Goal: Navigation & Orientation: Find specific page/section

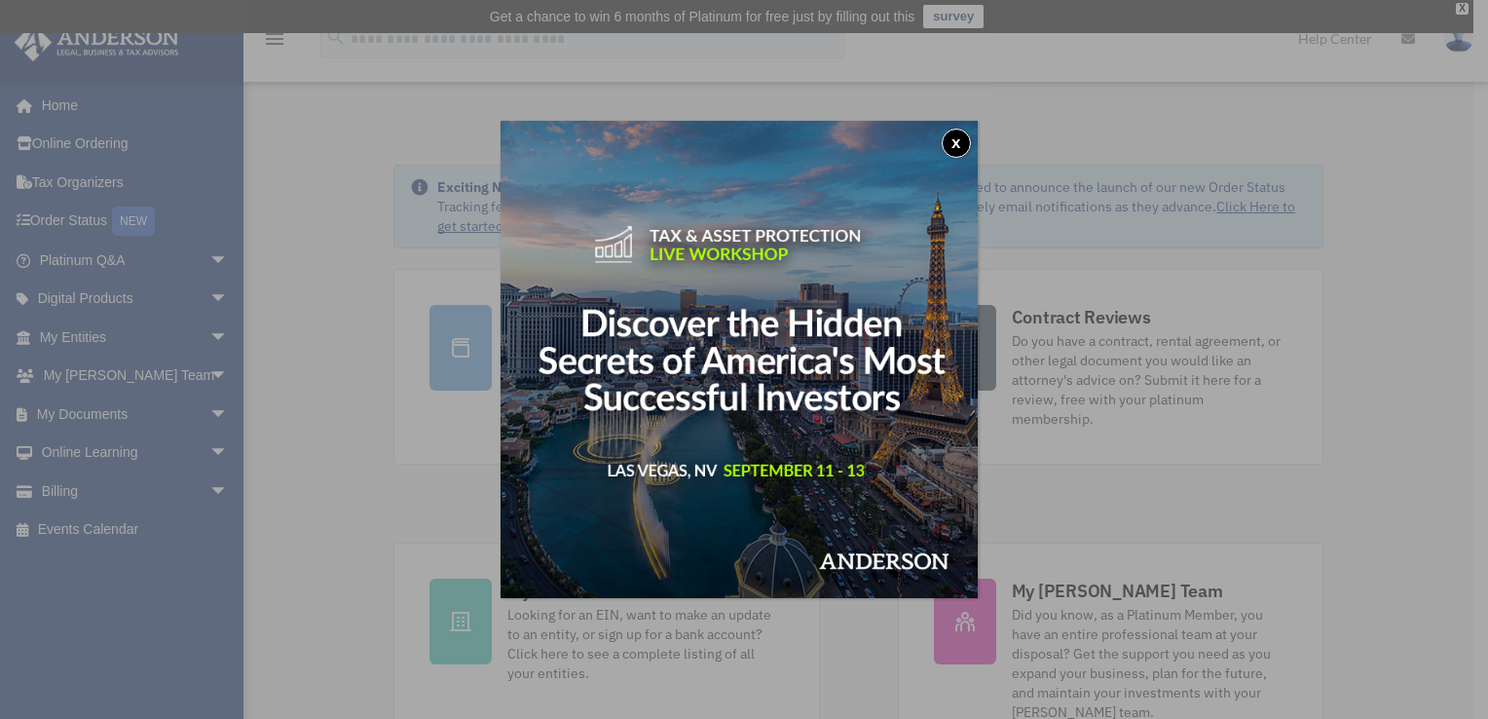
click at [966, 144] on button "x" at bounding box center [956, 143] width 29 height 29
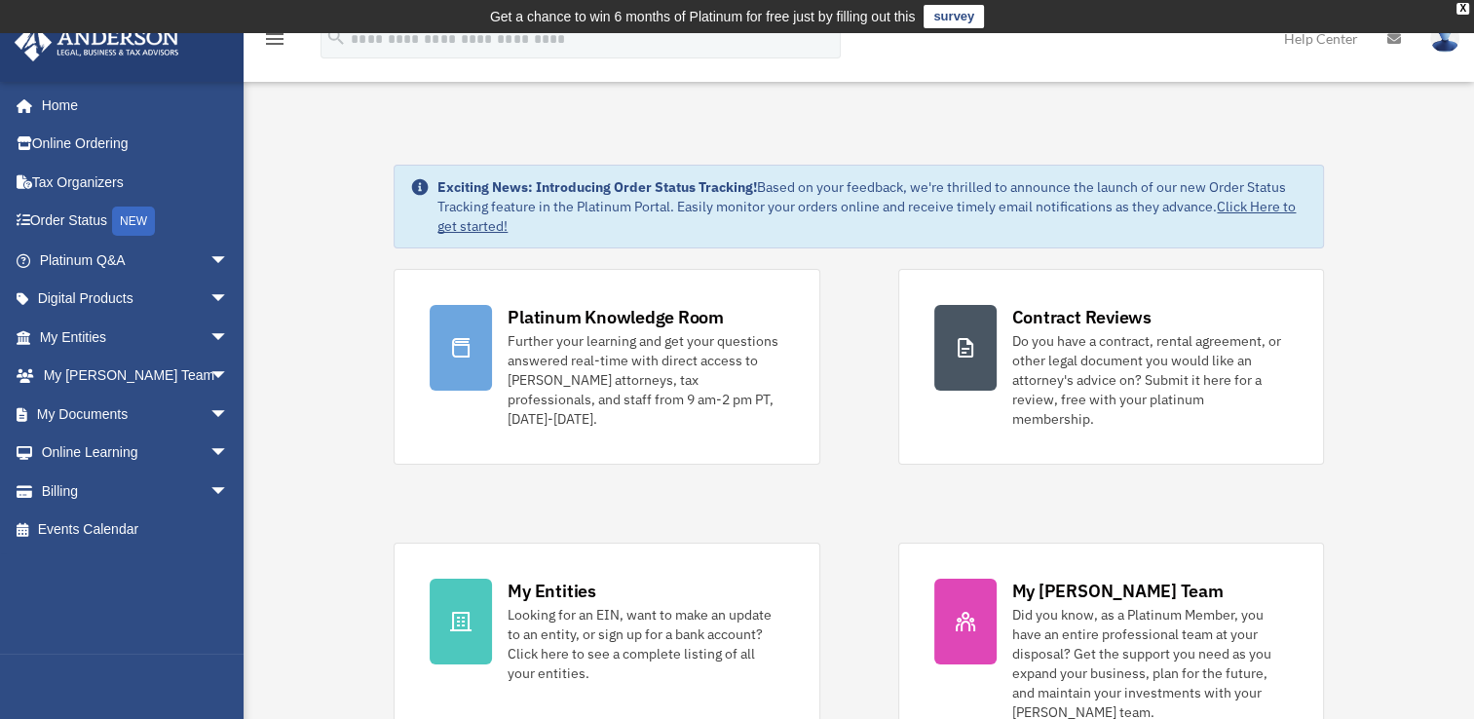
click at [274, 47] on icon "menu" at bounding box center [274, 38] width 23 height 23
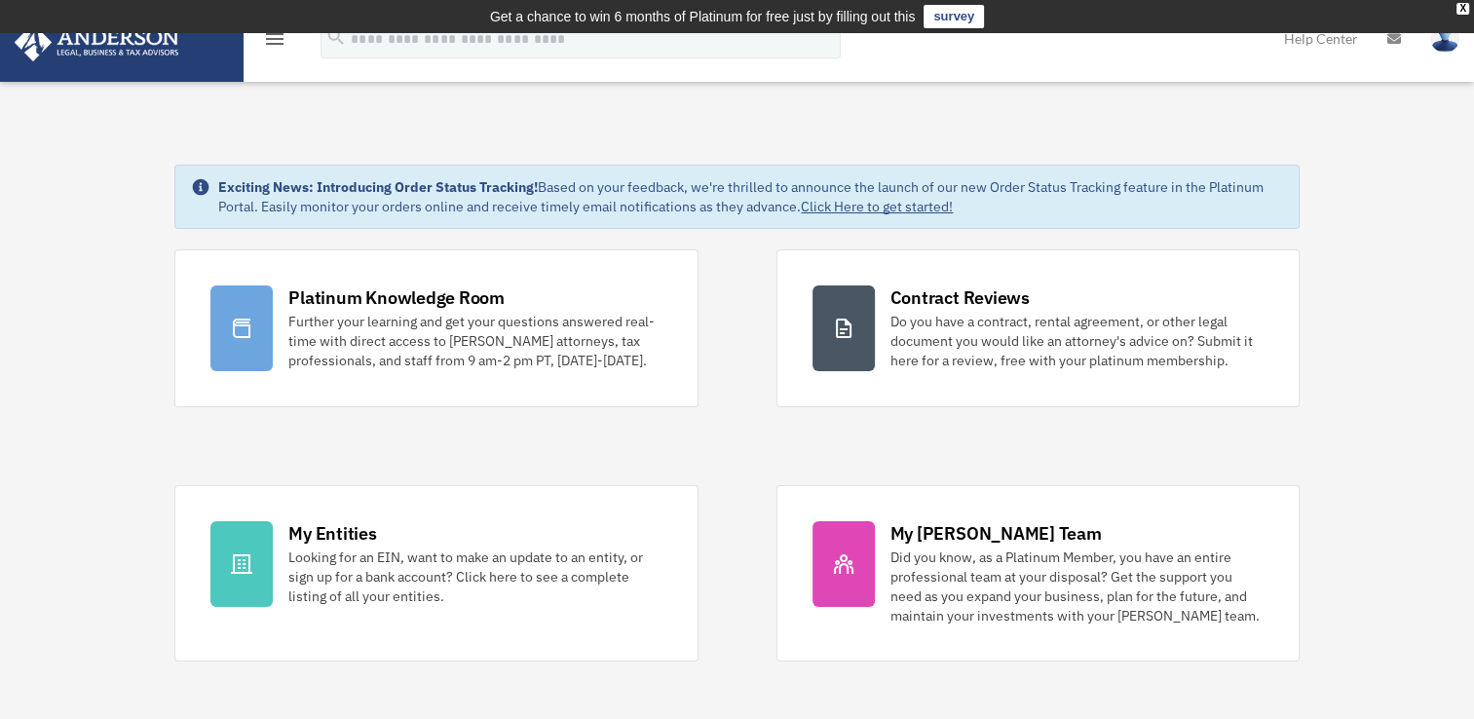
click at [273, 49] on icon "menu" at bounding box center [274, 38] width 23 height 23
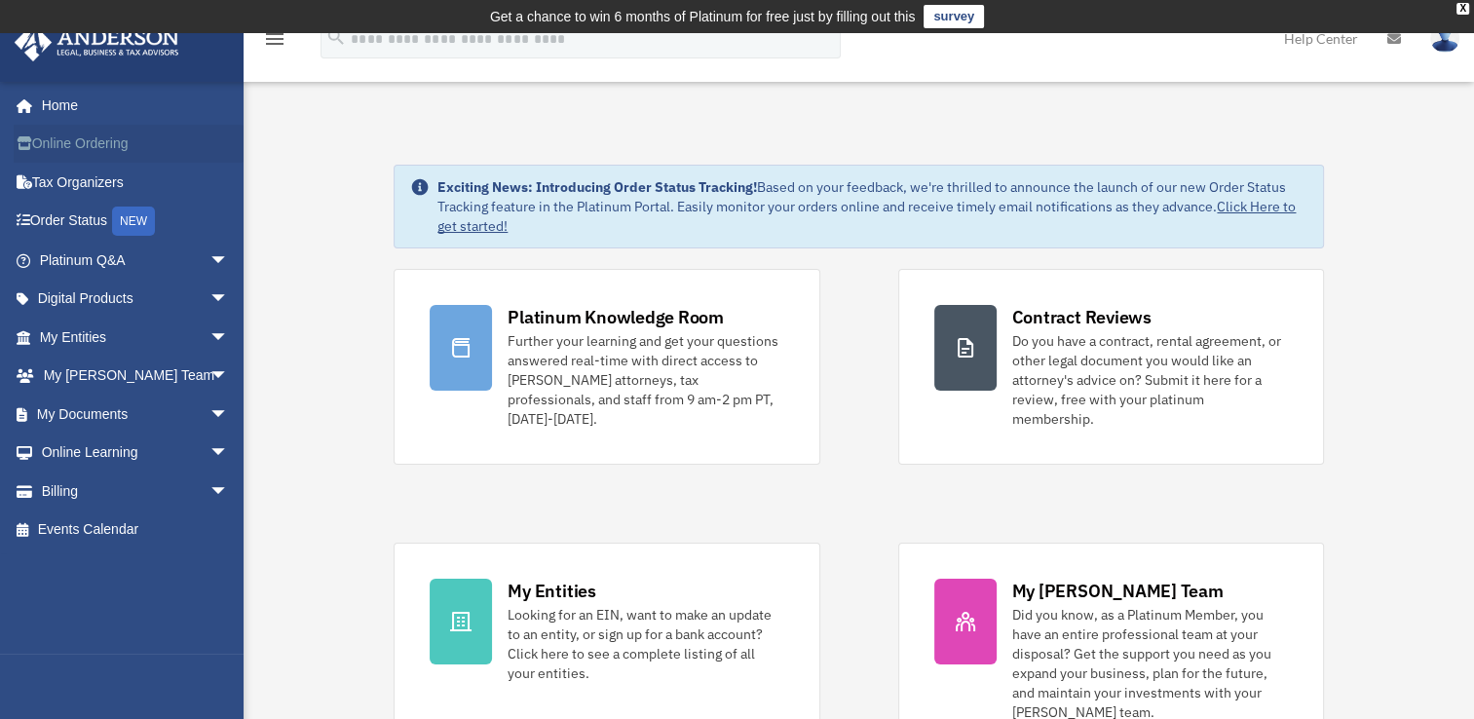
click at [140, 131] on link "Online Ordering" at bounding box center [136, 144] width 244 height 39
click at [79, 327] on link "My Entities arrow_drop_down" at bounding box center [136, 336] width 244 height 39
click at [144, 340] on link "My Entities arrow_drop_down" at bounding box center [136, 336] width 244 height 39
click at [219, 344] on span "arrow_drop_down" at bounding box center [228, 337] width 39 height 40
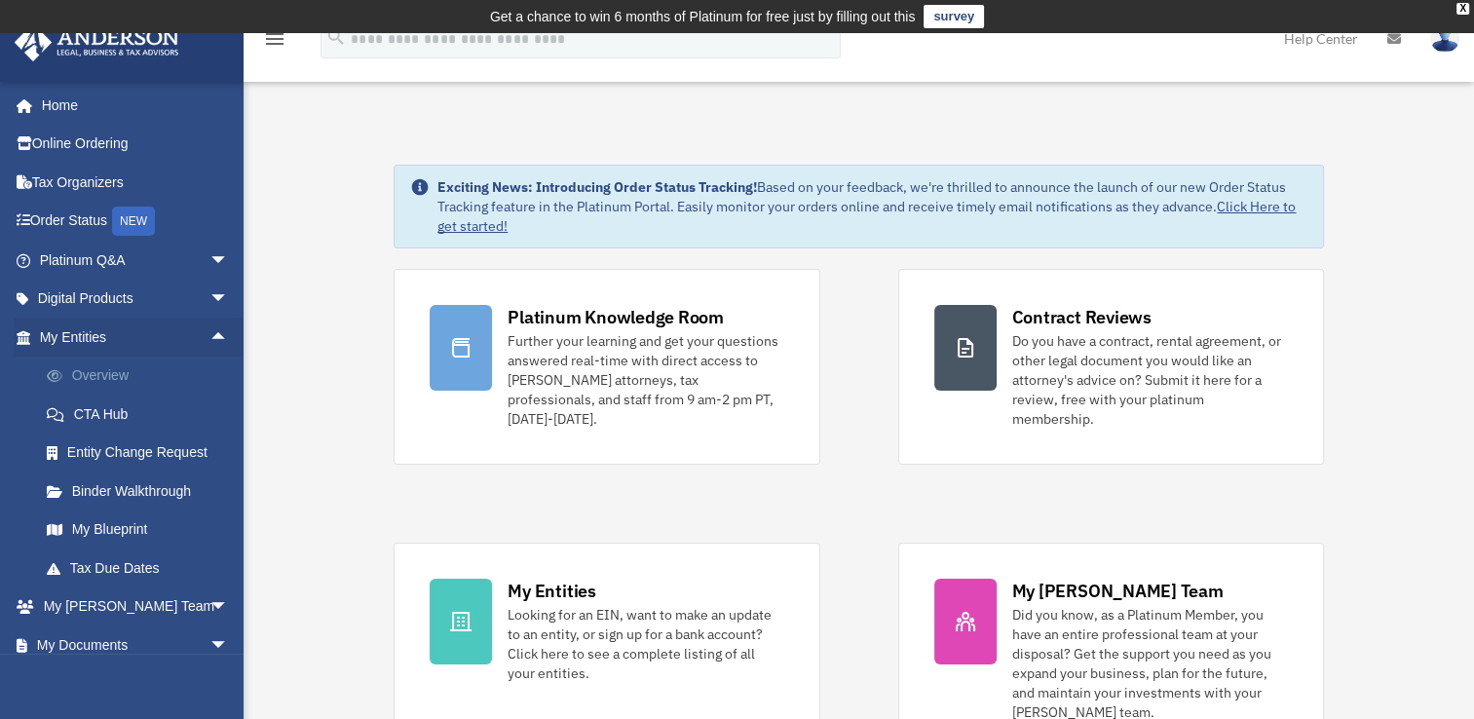
click at [125, 376] on link "Overview" at bounding box center [142, 375] width 231 height 39
click at [107, 376] on link "Overview" at bounding box center [142, 375] width 231 height 39
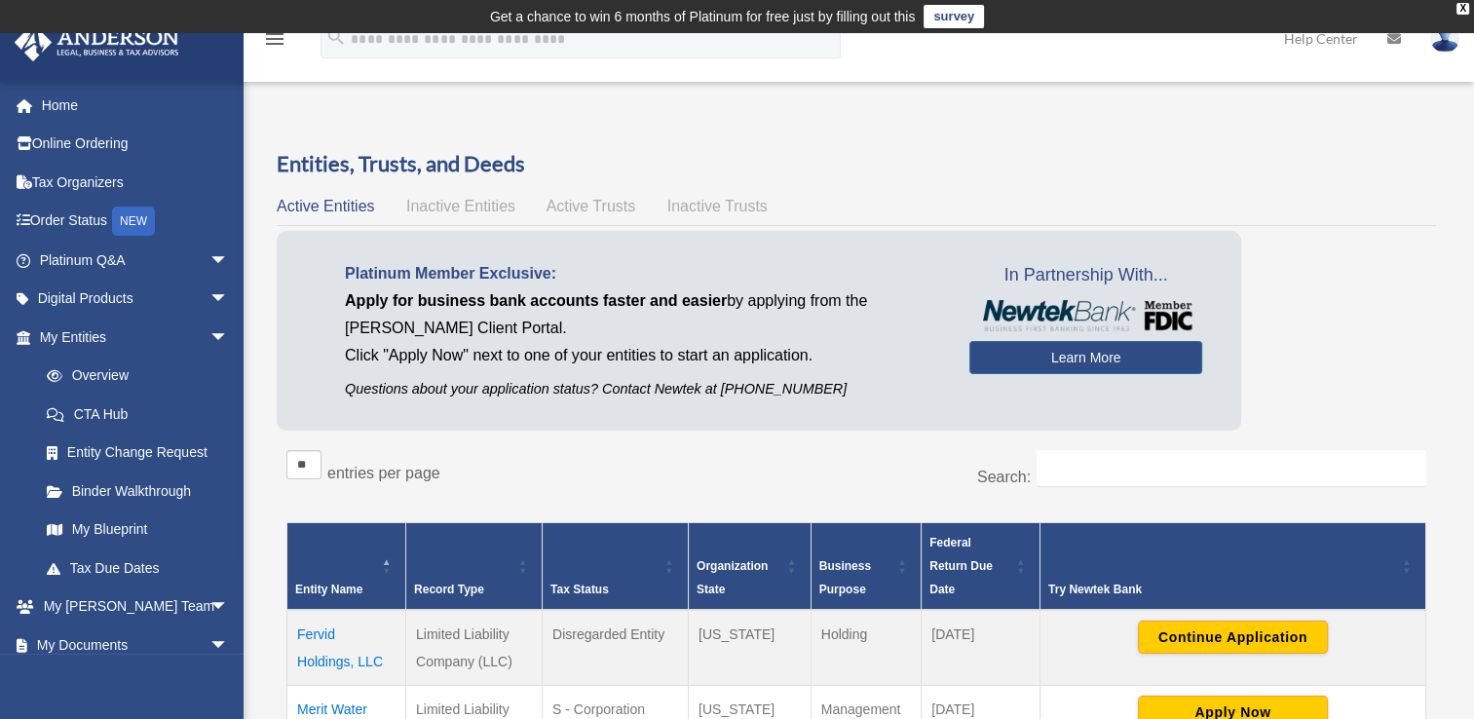
scroll to position [393, 0]
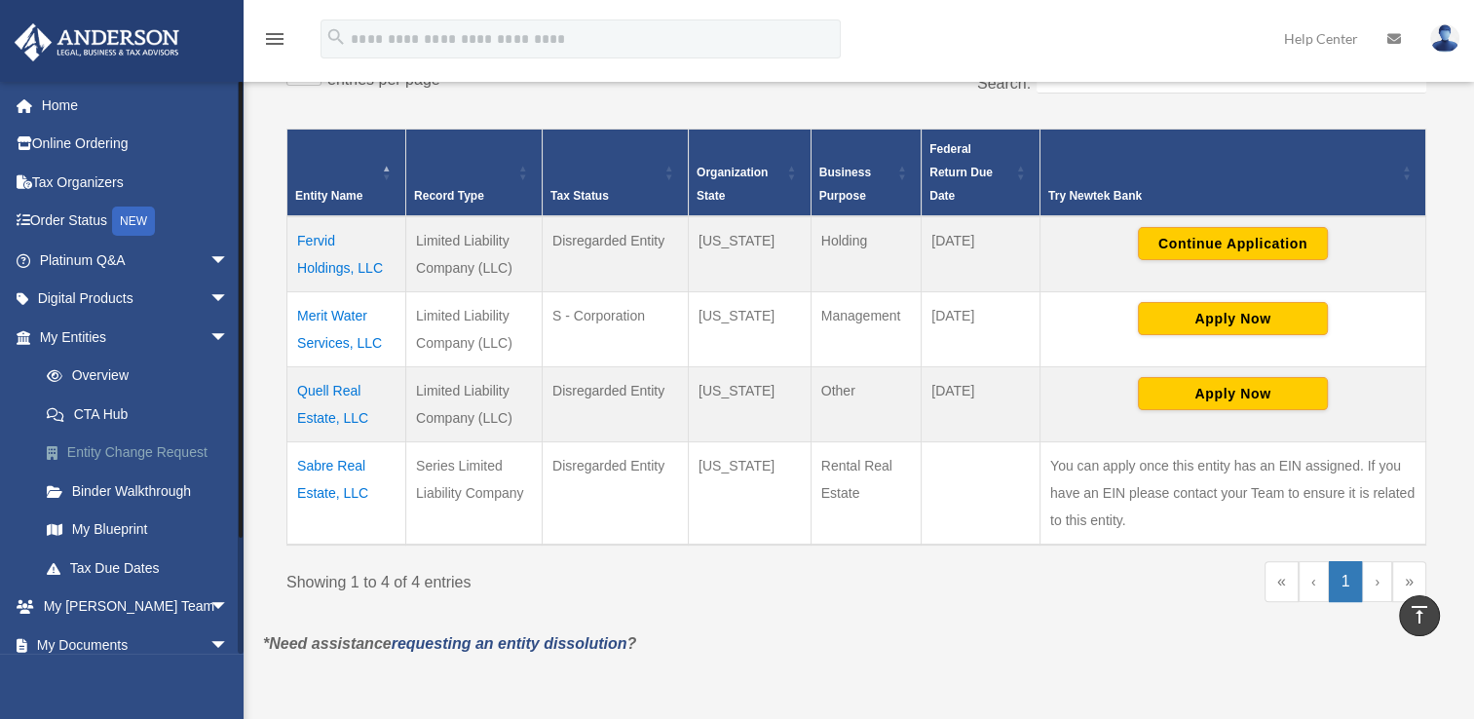
click at [119, 466] on link "Entity Change Request" at bounding box center [142, 452] width 231 height 39
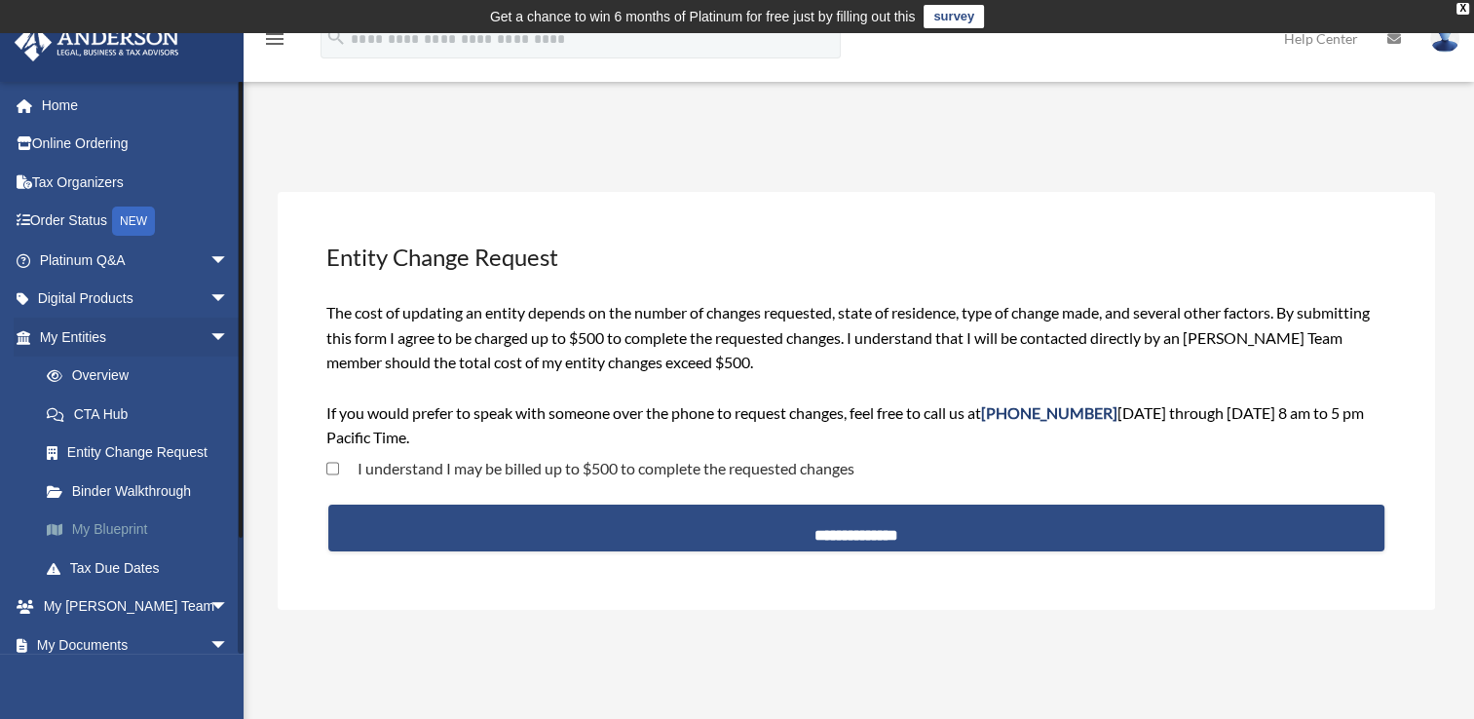
click at [111, 538] on link "My Blueprint" at bounding box center [142, 529] width 231 height 39
